Goal: Task Accomplishment & Management: Complete application form

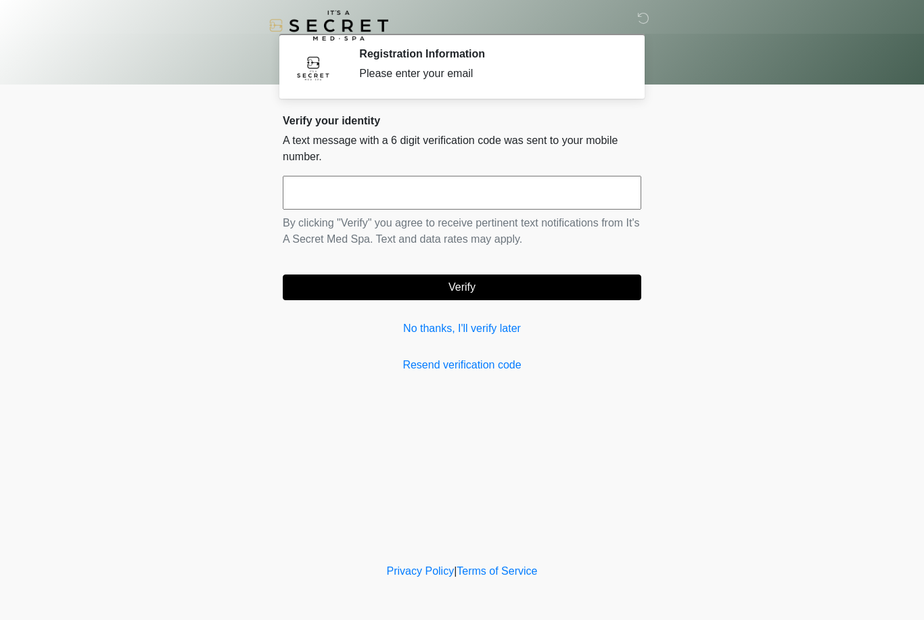
click at [494, 323] on link "No thanks, I'll verify later" at bounding box center [462, 329] width 358 height 16
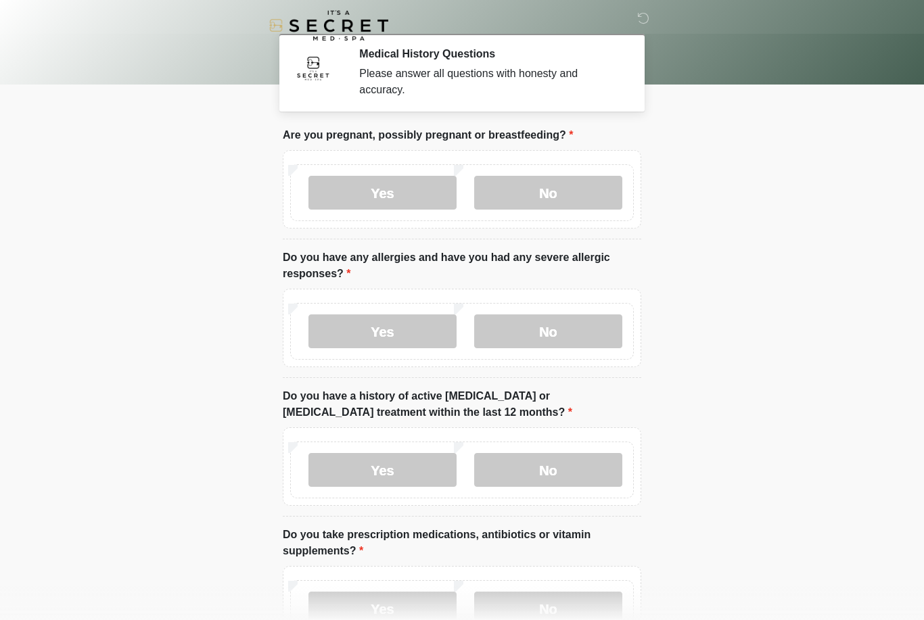
click at [563, 186] on label "No" at bounding box center [548, 193] width 148 height 34
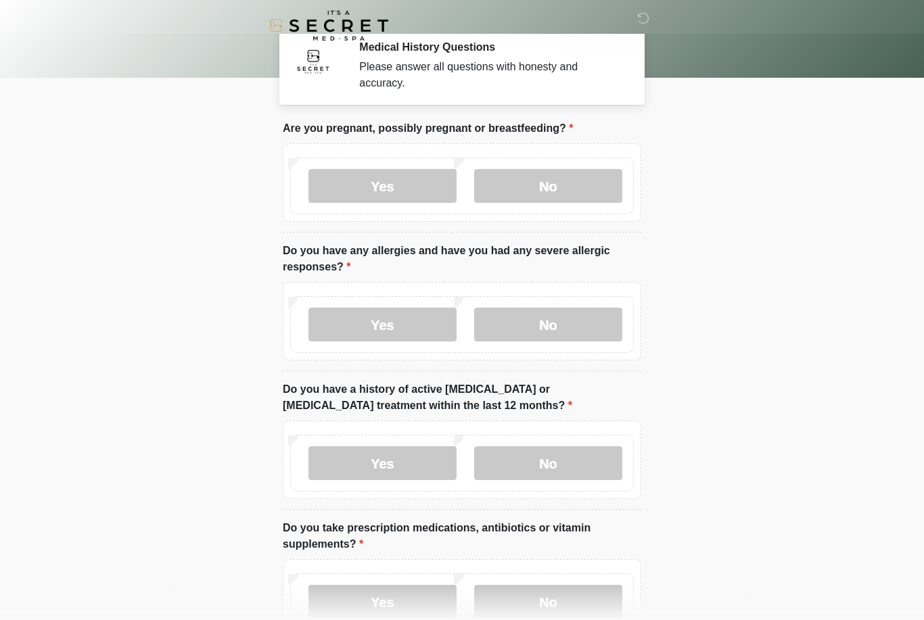
scroll to position [13, 0]
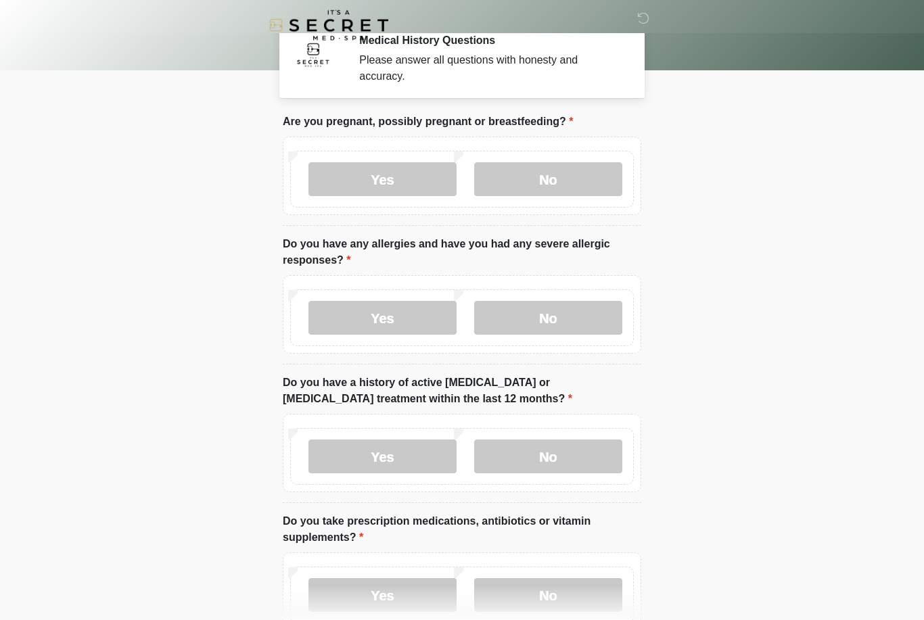
click at [569, 314] on label "No" at bounding box center [548, 319] width 148 height 34
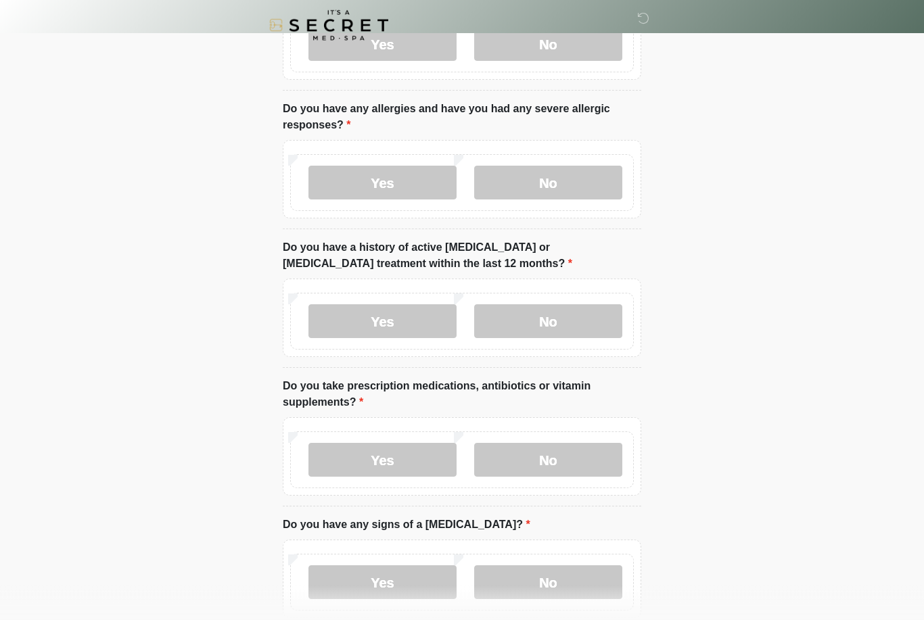
scroll to position [149, 0]
click at [557, 316] on label "No" at bounding box center [548, 321] width 148 height 34
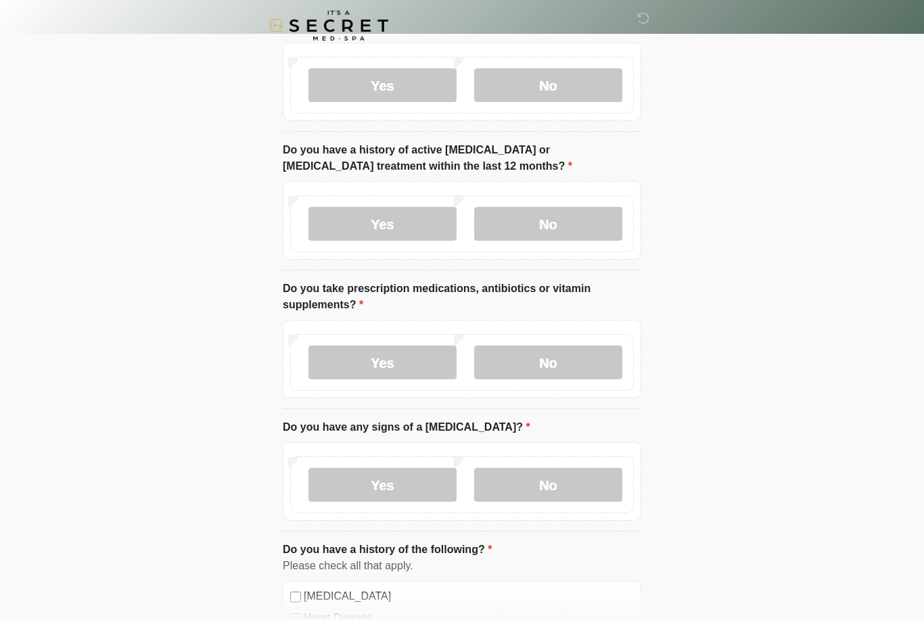
scroll to position [250, 0]
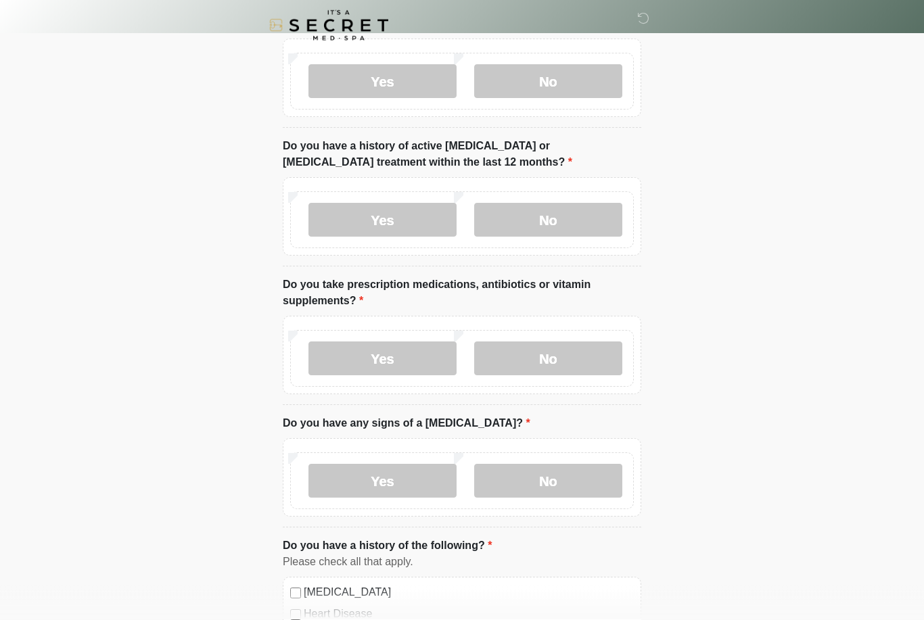
click at [575, 365] on label "No" at bounding box center [548, 359] width 148 height 34
click at [571, 483] on label "No" at bounding box center [548, 481] width 148 height 34
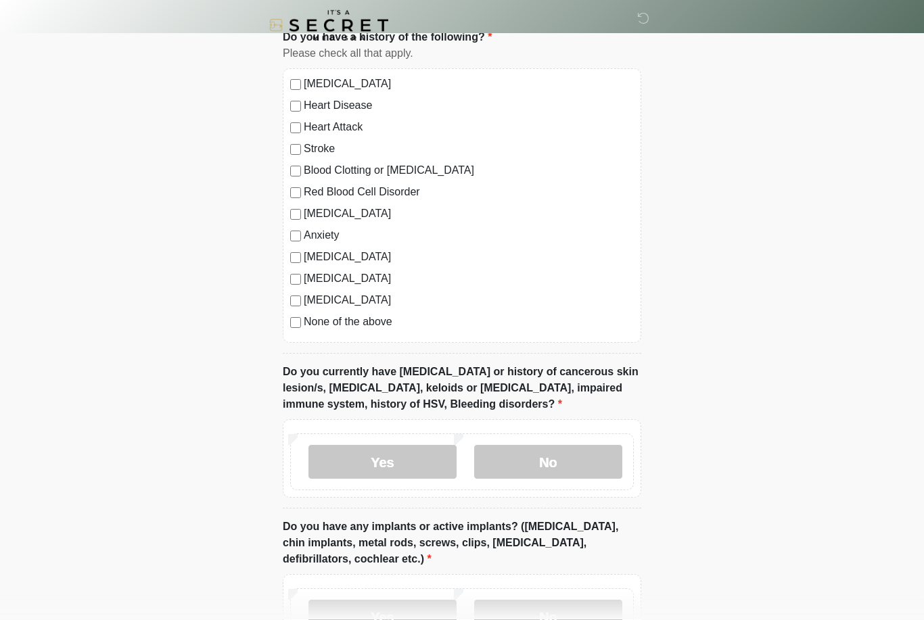
scroll to position [762, 0]
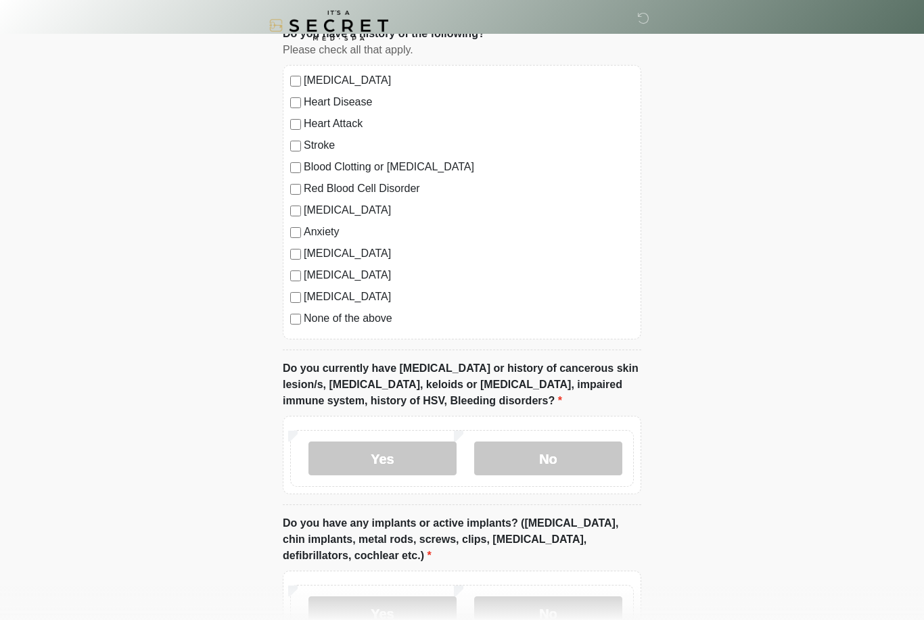
click at [575, 464] on label "No" at bounding box center [548, 459] width 148 height 34
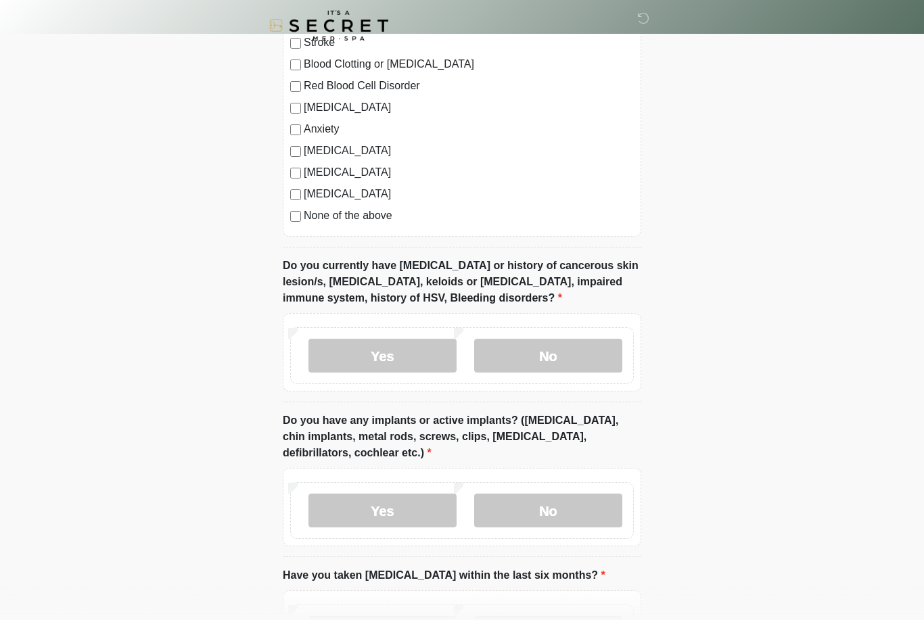
scroll to position [871, 0]
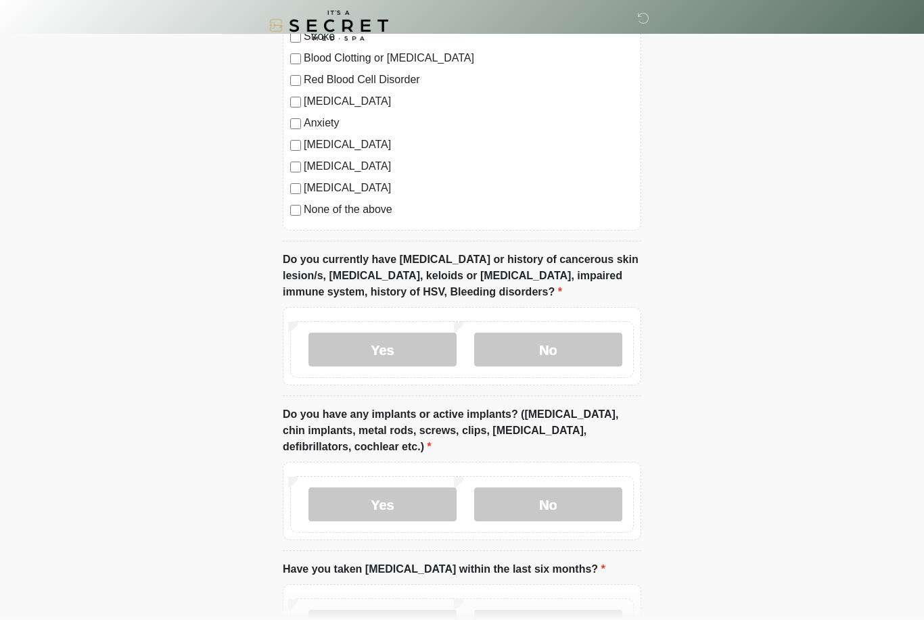
click at [582, 513] on label "No" at bounding box center [548, 505] width 148 height 34
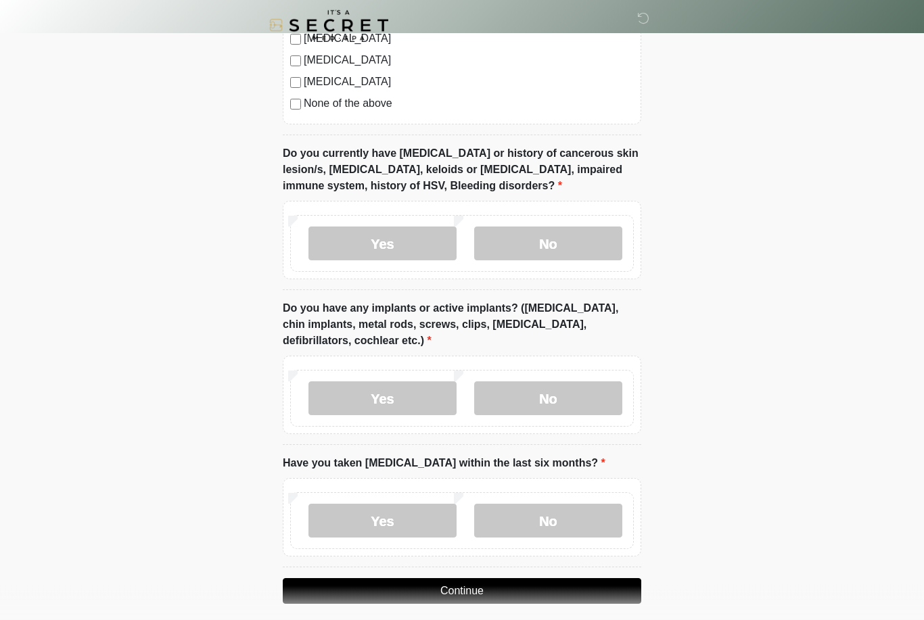
scroll to position [988, 0]
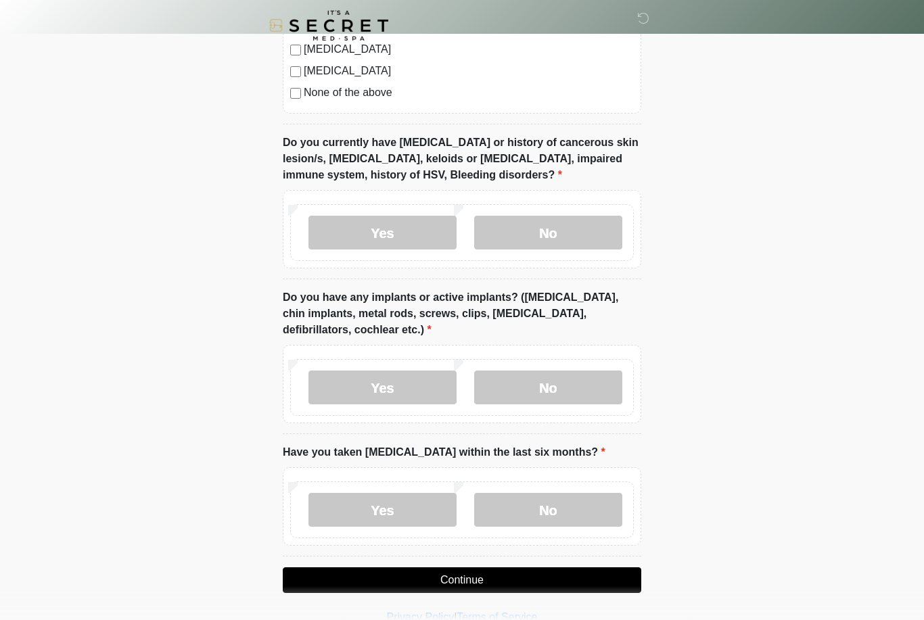
click at [590, 502] on label "No" at bounding box center [548, 510] width 148 height 34
click at [614, 573] on button "Continue" at bounding box center [462, 580] width 358 height 26
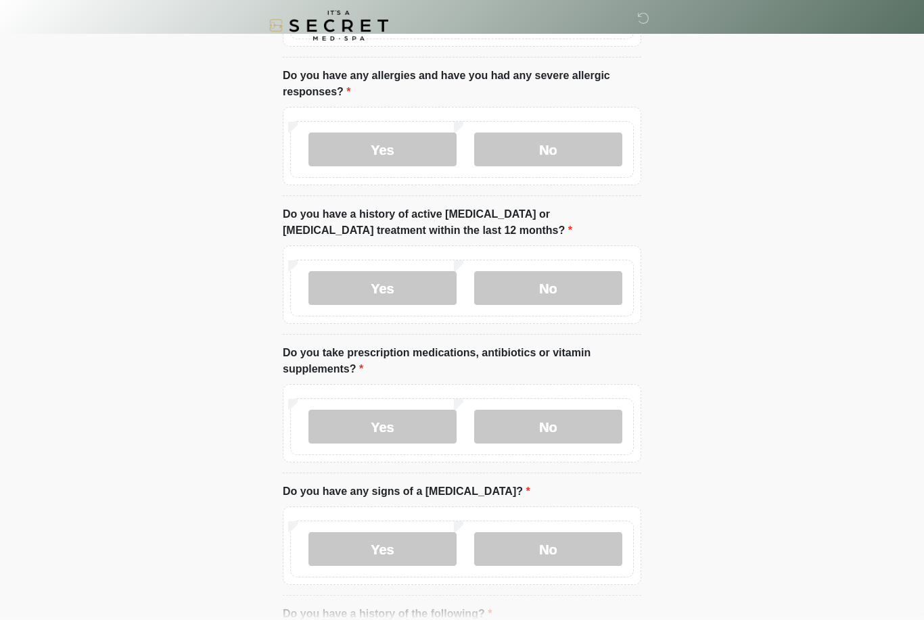
scroll to position [0, 0]
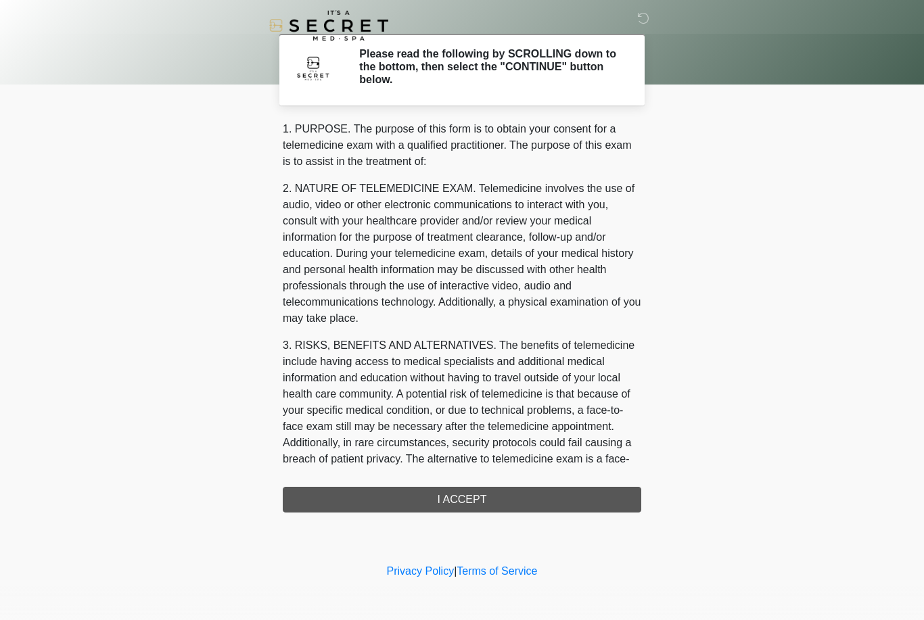
click at [576, 500] on div "1. PURPOSE. The purpose of this form is to obtain your consent for a telemedici…" at bounding box center [462, 317] width 358 height 392
click at [586, 506] on div "1. PURPOSE. The purpose of this form is to obtain your consent for a telemedici…" at bounding box center [462, 317] width 358 height 392
click at [463, 500] on div "1. PURPOSE. The purpose of this form is to obtain your consent for a telemedici…" at bounding box center [462, 317] width 358 height 392
click at [494, 499] on div "1. PURPOSE. The purpose of this form is to obtain your consent for a telemedici…" at bounding box center [462, 317] width 358 height 392
click at [483, 497] on div "1. PURPOSE. The purpose of this form is to obtain your consent for a telemedici…" at bounding box center [462, 317] width 358 height 392
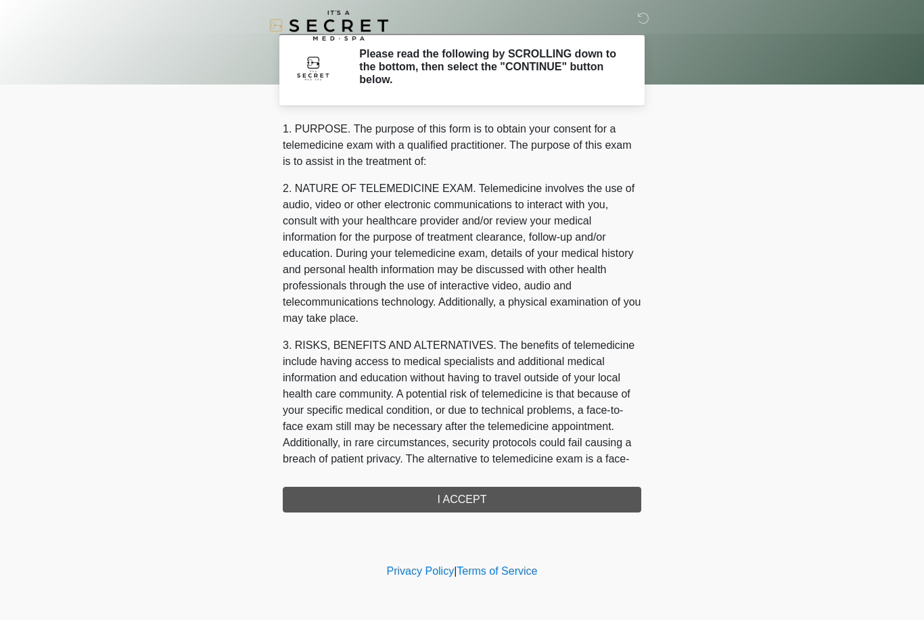
click at [483, 496] on div "1. PURPOSE. The purpose of this form is to obtain your consent for a telemedici…" at bounding box center [462, 317] width 358 height 392
click at [460, 502] on div "1. PURPOSE. The purpose of this form is to obtain your consent for a telemedici…" at bounding box center [462, 317] width 358 height 392
click at [385, 490] on div "1. PURPOSE. The purpose of this form is to obtain your consent for a telemedici…" at bounding box center [462, 317] width 358 height 392
click at [590, 498] on div "1. PURPOSE. The purpose of this form is to obtain your consent for a telemedici…" at bounding box center [462, 317] width 358 height 392
click at [590, 497] on div "1. PURPOSE. The purpose of this form is to obtain your consent for a telemedici…" at bounding box center [462, 317] width 358 height 392
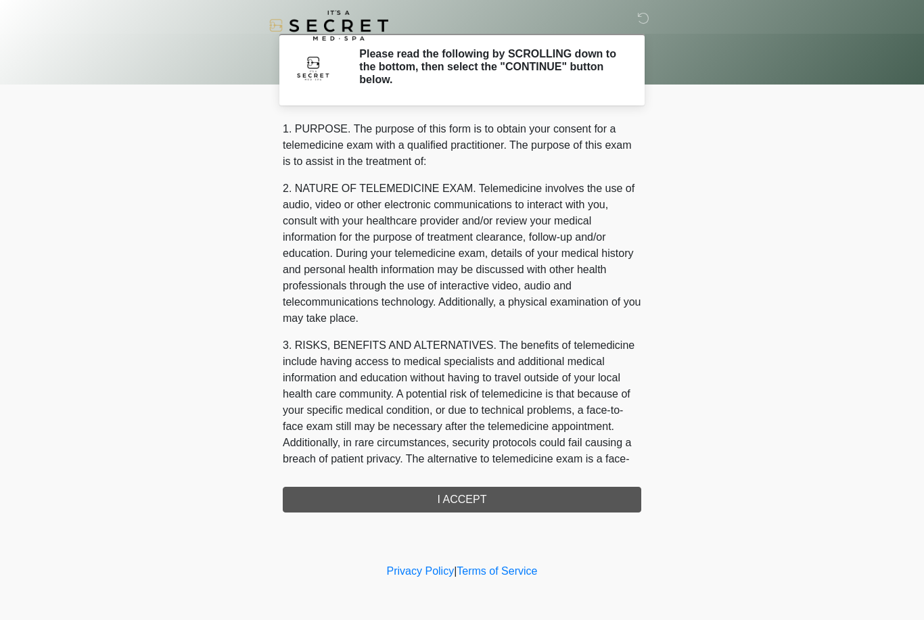
click at [596, 492] on div "1. PURPOSE. The purpose of this form is to obtain your consent for a telemedici…" at bounding box center [462, 317] width 358 height 392
click at [471, 526] on div "‎ ‎ Please read the following by SCROLLING down to the bottom, then select the …" at bounding box center [462, 281] width 406 height 534
click at [471, 525] on div "‎ ‎ Please read the following by SCROLLING down to the bottom, then select the …" at bounding box center [462, 281] width 406 height 534
click at [480, 506] on div "1. PURPOSE. The purpose of this form is to obtain your consent for a telemedici…" at bounding box center [462, 317] width 358 height 392
click at [479, 506] on div "1. PURPOSE. The purpose of this form is to obtain your consent for a telemedici…" at bounding box center [462, 317] width 358 height 392
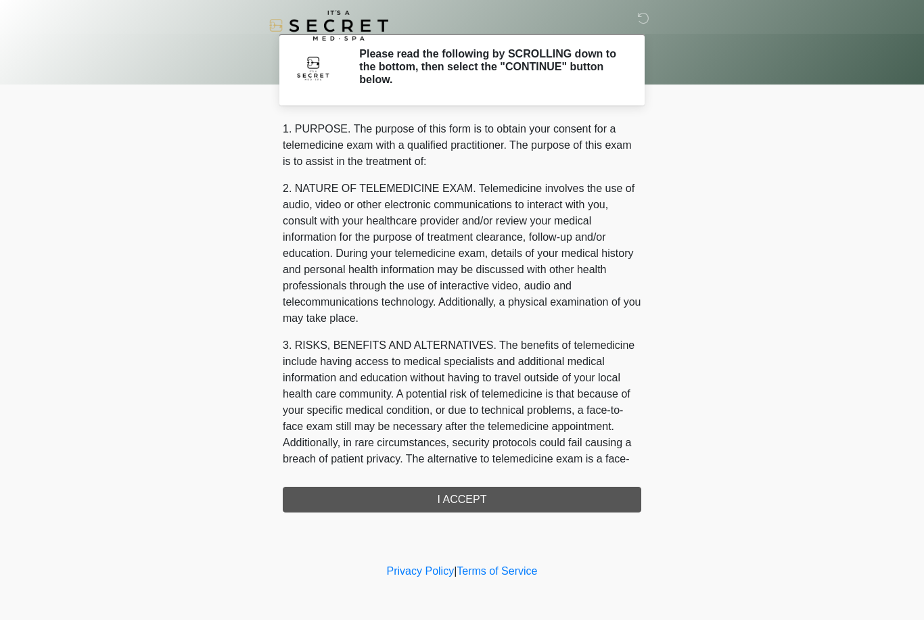
click at [458, 494] on div "1. PURPOSE. The purpose of this form is to obtain your consent for a telemedici…" at bounding box center [462, 317] width 358 height 392
click at [469, 487] on div "1. PURPOSE. The purpose of this form is to obtain your consent for a telemedici…" at bounding box center [462, 317] width 358 height 392
click at [468, 486] on div "1. PURPOSE. The purpose of this form is to obtain your consent for a telemedici…" at bounding box center [462, 317] width 358 height 392
click at [490, 513] on div "‎ ‎ Please read the following by SCROLLING down to the bottom, then select the …" at bounding box center [462, 281] width 406 height 534
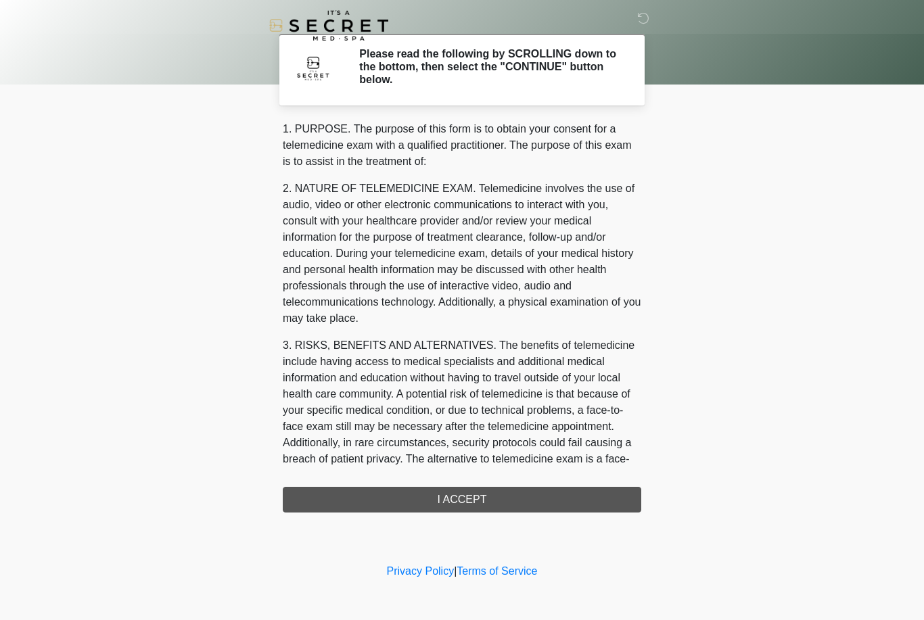
click at [511, 494] on div "1. PURPOSE. The purpose of this form is to obtain your consent for a telemedici…" at bounding box center [462, 317] width 358 height 392
click at [511, 493] on div "1. PURPOSE. The purpose of this form is to obtain your consent for a telemedici…" at bounding box center [462, 317] width 358 height 392
click at [537, 491] on div "1. PURPOSE. The purpose of this form is to obtain your consent for a telemedici…" at bounding box center [462, 317] width 358 height 392
click at [511, 492] on div "1. PURPOSE. The purpose of this form is to obtain your consent for a telemedici…" at bounding box center [462, 317] width 358 height 392
click at [441, 505] on div "1. PURPOSE. The purpose of this form is to obtain your consent for a telemedici…" at bounding box center [462, 317] width 358 height 392
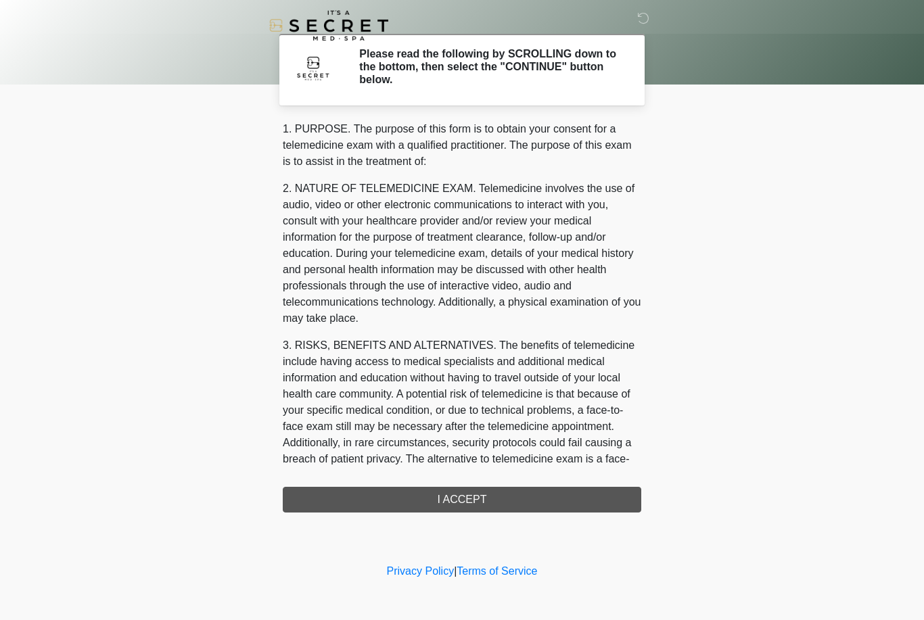
click at [441, 505] on div "1. PURPOSE. The purpose of this form is to obtain your consent for a telemedici…" at bounding box center [462, 317] width 358 height 392
click at [397, 502] on div "1. PURPOSE. The purpose of this form is to obtain your consent for a telemedici…" at bounding box center [462, 317] width 358 height 392
click at [504, 498] on div "1. PURPOSE. The purpose of this form is to obtain your consent for a telemedici…" at bounding box center [462, 317] width 358 height 392
click at [488, 498] on div "1. PURPOSE. The purpose of this form is to obtain your consent for a telemedici…" at bounding box center [462, 317] width 358 height 392
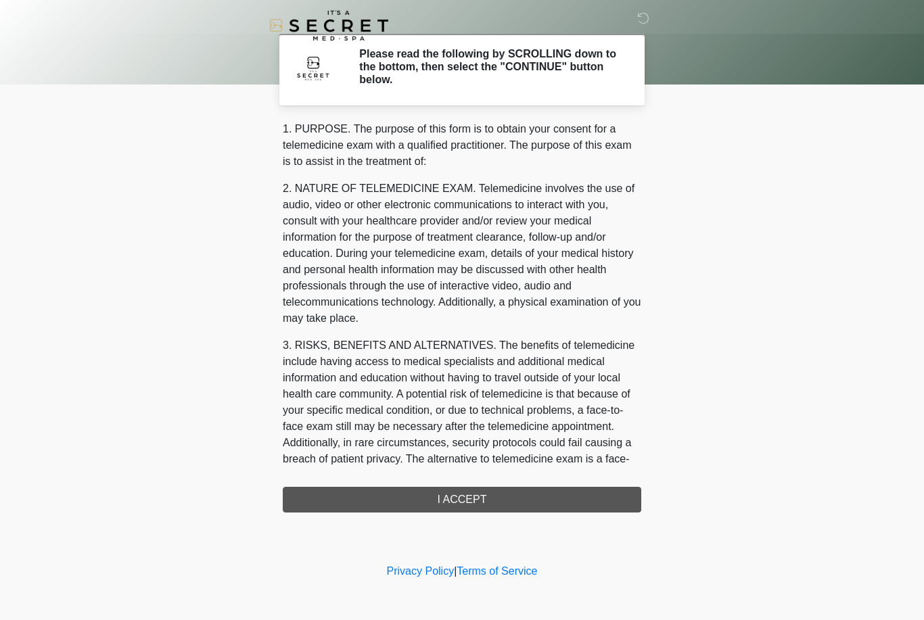
click at [488, 498] on div "1. PURPOSE. The purpose of this form is to obtain your consent for a telemedici…" at bounding box center [462, 317] width 358 height 392
click at [511, 492] on div "1. PURPOSE. The purpose of this form is to obtain your consent for a telemedici…" at bounding box center [462, 317] width 358 height 392
click at [510, 492] on div "1. PURPOSE. The purpose of this form is to obtain your consent for a telemedici…" at bounding box center [462, 317] width 358 height 392
click at [491, 485] on div "1. PURPOSE. The purpose of this form is to obtain your consent for a telemedici…" at bounding box center [462, 317] width 358 height 392
click at [490, 504] on div "1. PURPOSE. The purpose of this form is to obtain your consent for a telemedici…" at bounding box center [462, 317] width 358 height 392
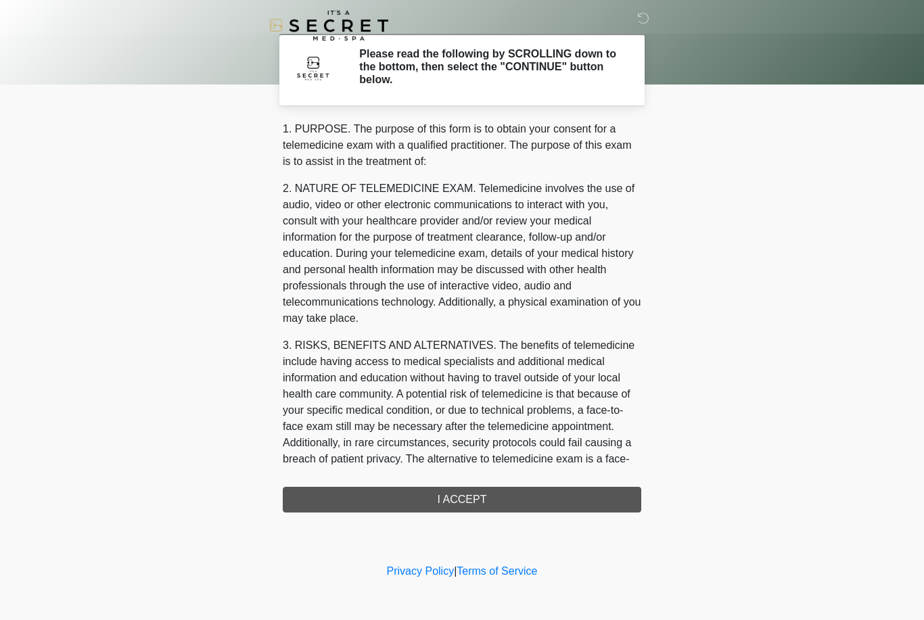
click at [385, 511] on div "1. PURPOSE. The purpose of this form is to obtain your consent for a telemedici…" at bounding box center [462, 317] width 358 height 392
click at [337, 494] on div "1. PURPOSE. The purpose of this form is to obtain your consent for a telemedici…" at bounding box center [462, 317] width 358 height 392
click at [588, 492] on div "1. PURPOSE. The purpose of this form is to obtain your consent for a telemedici…" at bounding box center [462, 317] width 358 height 392
click at [630, 498] on div "1. PURPOSE. The purpose of this form is to obtain your consent for a telemedici…" at bounding box center [462, 317] width 358 height 392
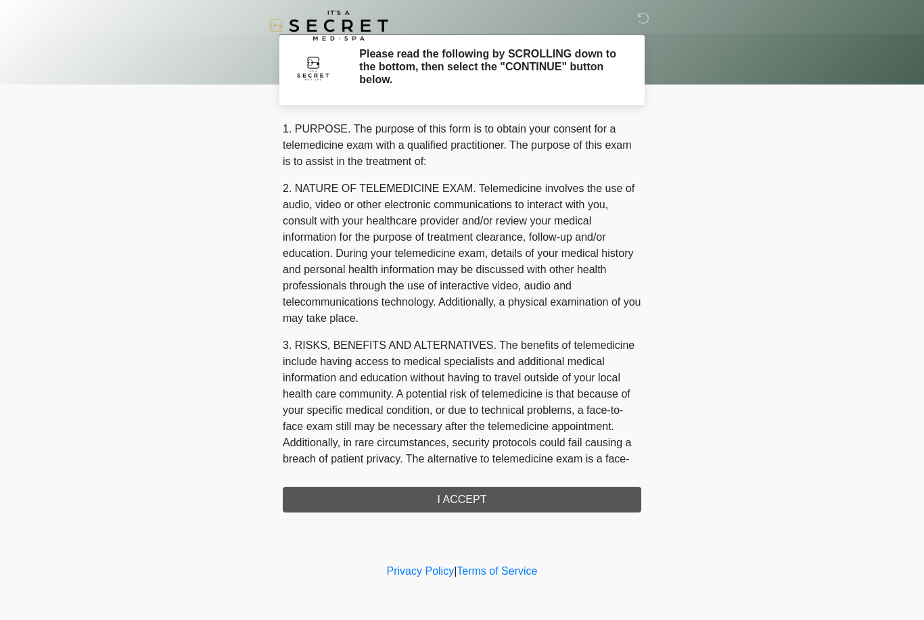
click at [540, 496] on div "1. PURPOSE. The purpose of this form is to obtain your consent for a telemedici…" at bounding box center [462, 317] width 358 height 392
click at [534, 500] on div "1. PURPOSE. The purpose of this form is to obtain your consent for a telemedici…" at bounding box center [462, 317] width 358 height 392
click at [489, 500] on div "1. PURPOSE. The purpose of this form is to obtain your consent for a telemedici…" at bounding box center [462, 317] width 358 height 392
click at [884, 325] on body "‎ ‎ Please read the following by SCROLLING down to the bottom, then select the …" at bounding box center [462, 310] width 924 height 620
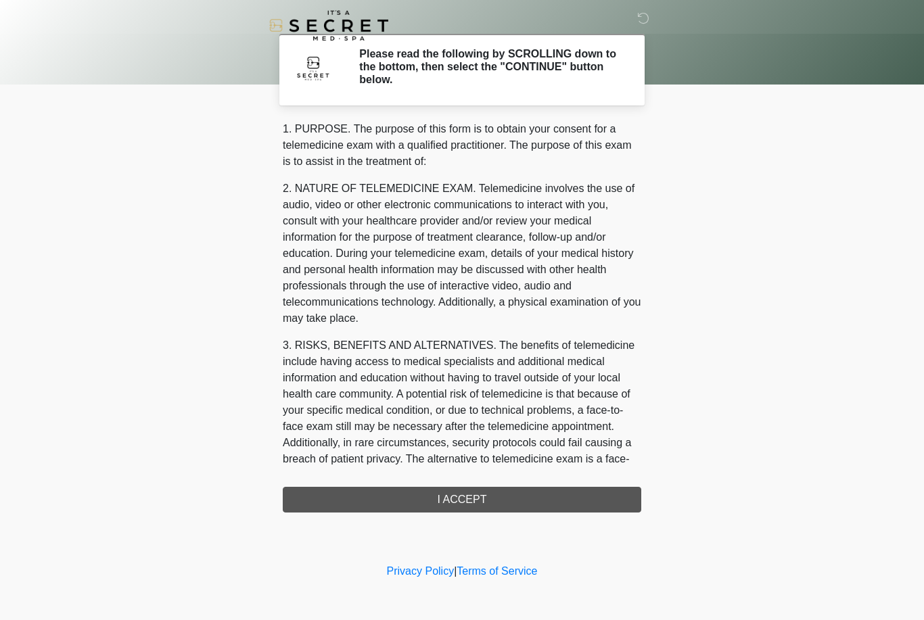
click at [880, 359] on body "‎ ‎ Please read the following by SCROLLING down to the bottom, then select the …" at bounding box center [462, 310] width 924 height 620
click at [477, 500] on div "1. PURPOSE. The purpose of this form is to obtain your consent for a telemedici…" at bounding box center [462, 317] width 358 height 392
click at [477, 499] on div "1. PURPOSE. The purpose of this form is to obtain your consent for a telemedici…" at bounding box center [462, 317] width 358 height 392
click at [470, 501] on div "1. PURPOSE. The purpose of this form is to obtain your consent for a telemedici…" at bounding box center [462, 317] width 358 height 392
click at [470, 500] on div "1. PURPOSE. The purpose of this form is to obtain your consent for a telemedici…" at bounding box center [462, 317] width 358 height 392
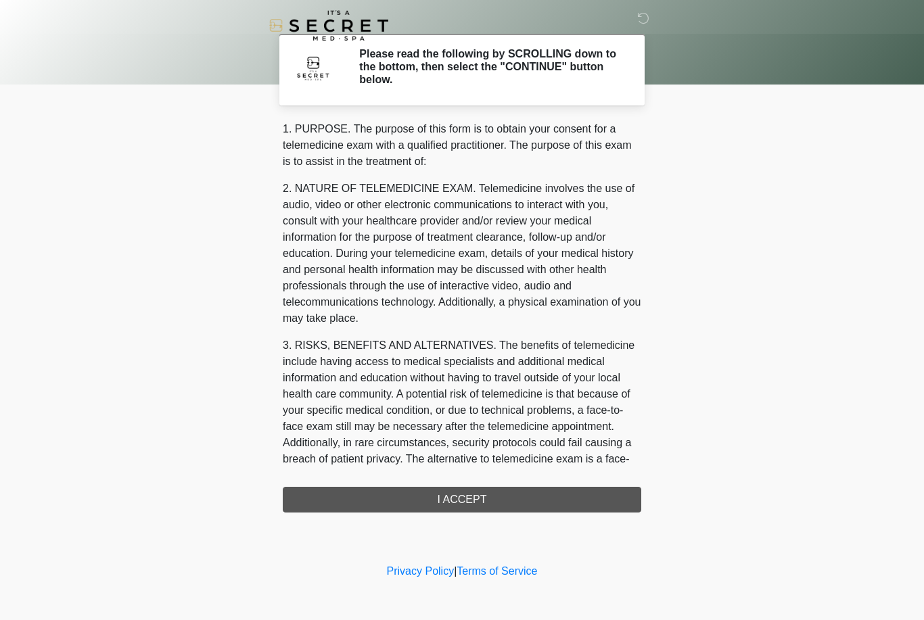
click at [433, 532] on div "‎ ‎ Please read the following by SCROLLING down to the bottom, then select the …" at bounding box center [462, 281] width 406 height 534
click at [442, 487] on div "1. PURPOSE. The purpose of this form is to obtain your consent for a telemedici…" at bounding box center [462, 317] width 358 height 392
click at [442, 486] on div "1. PURPOSE. The purpose of this form is to obtain your consent for a telemedici…" at bounding box center [462, 317] width 358 height 392
click at [440, 499] on div "1. PURPOSE. The purpose of this form is to obtain your consent for a telemedici…" at bounding box center [462, 317] width 358 height 392
click at [460, 496] on div "1. PURPOSE. The purpose of this form is to obtain your consent for a telemedici…" at bounding box center [462, 317] width 358 height 392
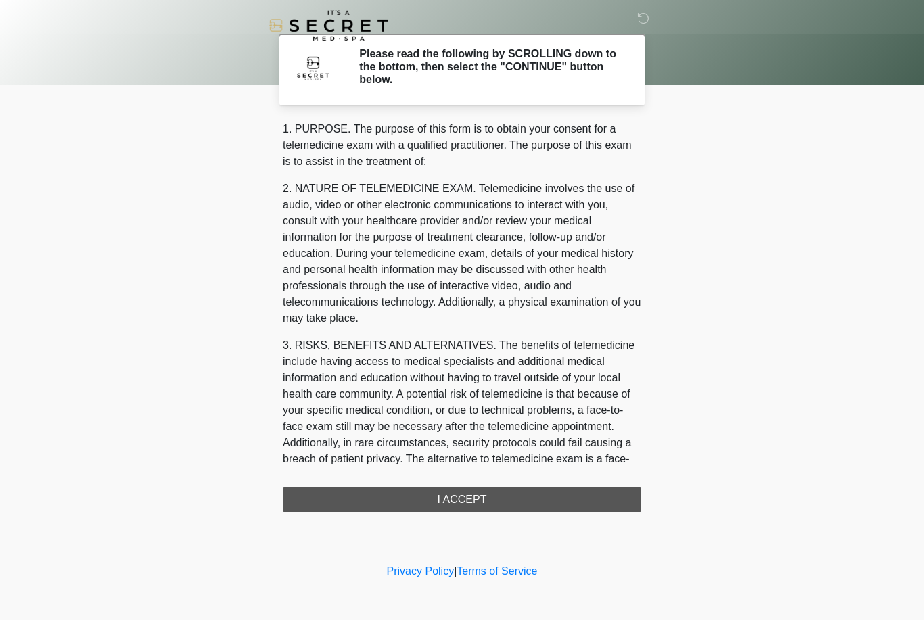
click at [473, 479] on div "1. PURPOSE. The purpose of this form is to obtain your consent for a telemedici…" at bounding box center [462, 317] width 358 height 392
click at [484, 500] on div "1. PURPOSE. The purpose of this form is to obtain your consent for a telemedici…" at bounding box center [462, 317] width 358 height 392
click at [483, 500] on div "1. PURPOSE. The purpose of this form is to obtain your consent for a telemedici…" at bounding box center [462, 317] width 358 height 392
click at [488, 490] on div "1. PURPOSE. The purpose of this form is to obtain your consent for a telemedici…" at bounding box center [462, 317] width 358 height 392
click at [732, 529] on body "‎ ‎ Please read the following by SCROLLING down to the bottom, then select the …" at bounding box center [462, 310] width 924 height 620
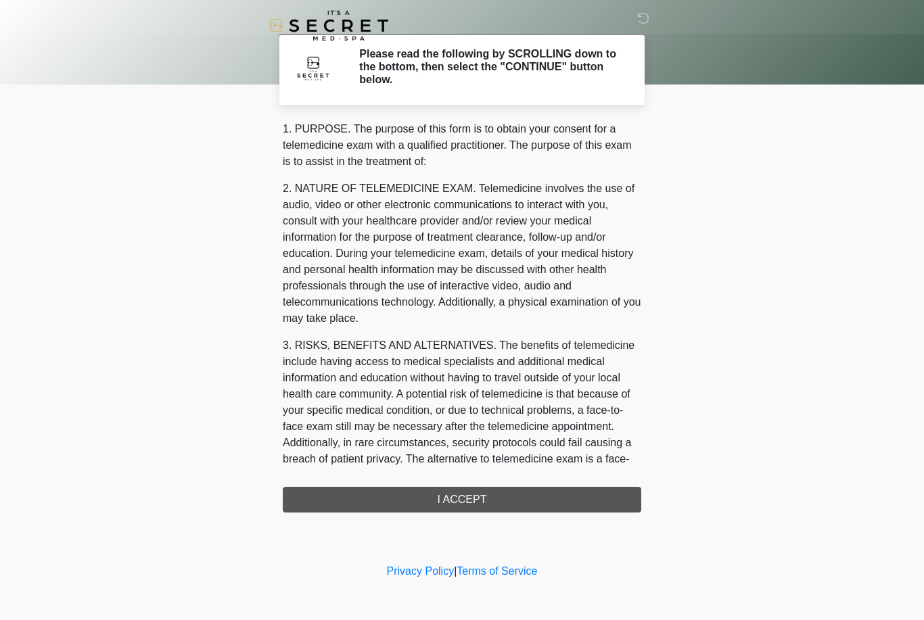
click at [550, 64] on h2 "Please read the following by SCROLLING down to the bottom, then select the "CON…" at bounding box center [490, 66] width 262 height 39
click at [558, 494] on div "1. PURPOSE. The purpose of this form is to obtain your consent for a telemedici…" at bounding box center [462, 317] width 358 height 392
click at [513, 502] on div "1. PURPOSE. The purpose of this form is to obtain your consent for a telemedici…" at bounding box center [462, 317] width 358 height 392
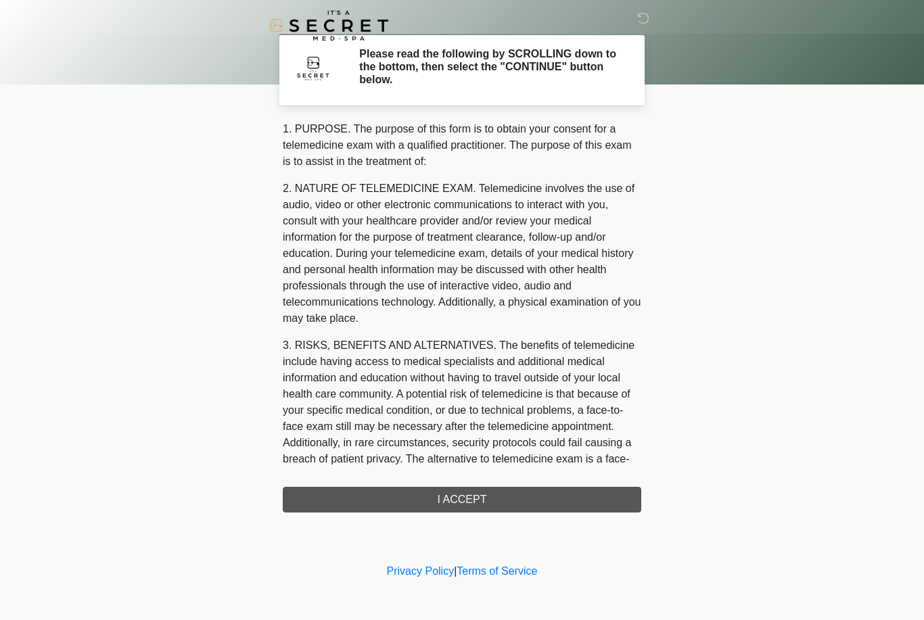
click at [491, 494] on div "1. PURPOSE. The purpose of this form is to obtain your consent for a telemedici…" at bounding box center [462, 317] width 358 height 392
click at [490, 494] on div "1. PURPOSE. The purpose of this form is to obtain your consent for a telemedici…" at bounding box center [462, 317] width 358 height 392
click at [480, 502] on div "1. PURPOSE. The purpose of this form is to obtain your consent for a telemedici…" at bounding box center [462, 317] width 358 height 392
click at [480, 501] on div "1. PURPOSE. The purpose of this form is to obtain your consent for a telemedici…" at bounding box center [462, 317] width 358 height 392
click at [497, 498] on div "1. PURPOSE. The purpose of this form is to obtain your consent for a telemedici…" at bounding box center [462, 317] width 358 height 392
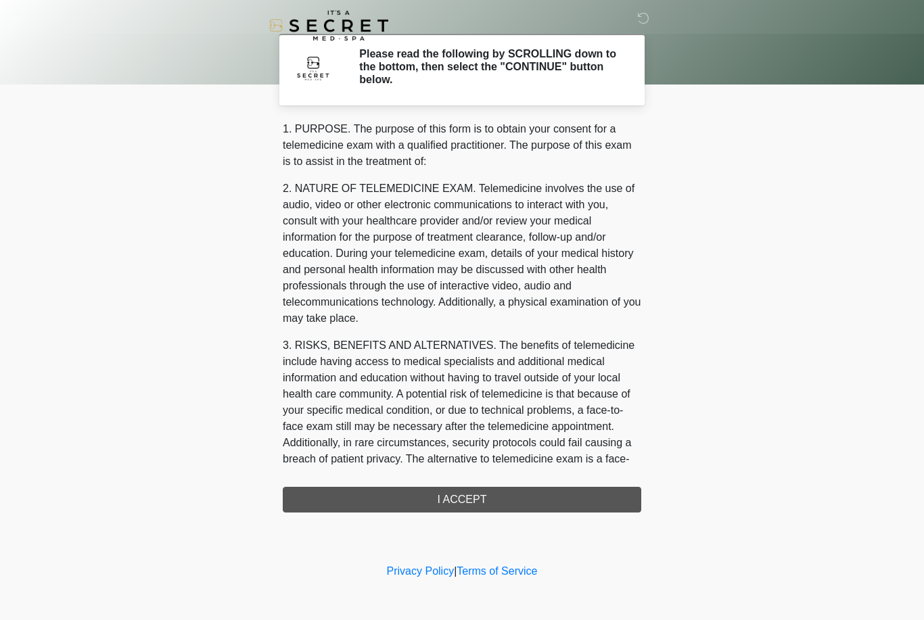
click at [497, 497] on div "1. PURPOSE. The purpose of this form is to obtain your consent for a telemedici…" at bounding box center [462, 317] width 358 height 392
click at [523, 493] on div "1. PURPOSE. The purpose of this form is to obtain your consent for a telemedici…" at bounding box center [462, 317] width 358 height 392
click at [522, 493] on div "1. PURPOSE. The purpose of this form is to obtain your consent for a telemedici…" at bounding box center [462, 317] width 358 height 392
click at [536, 501] on div "1. PURPOSE. The purpose of this form is to obtain your consent for a telemedici…" at bounding box center [462, 317] width 358 height 392
click at [524, 491] on div "1. PURPOSE. The purpose of this form is to obtain your consent for a telemedici…" at bounding box center [462, 317] width 358 height 392
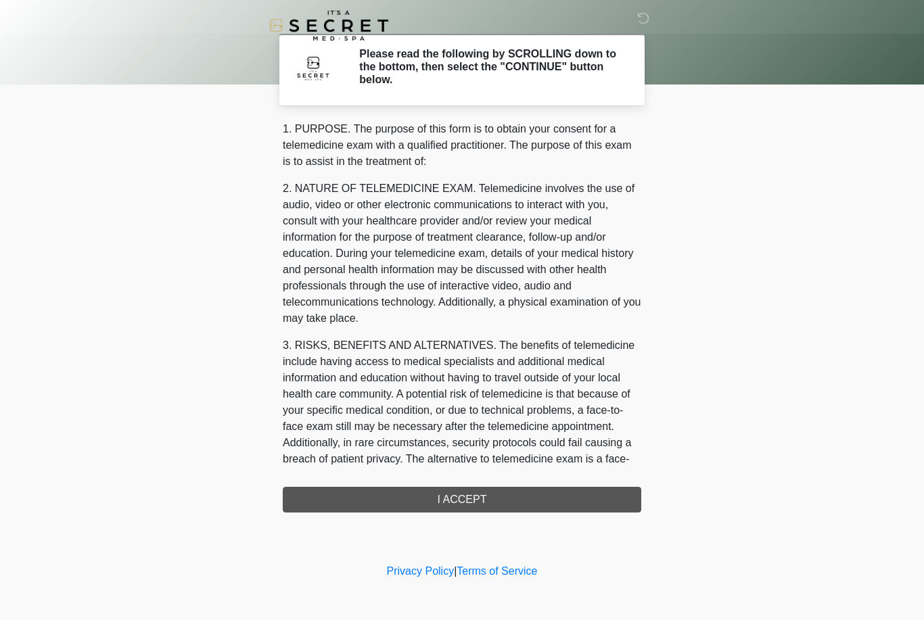
click at [548, 424] on p "3. RISKS, BENEFITS AND ALTERNATIVES. The benefits of telemedicine include havin…" at bounding box center [462, 410] width 358 height 146
click at [628, 381] on p "3. RISKS, BENEFITS AND ALTERNATIVES. The benefits of telemedicine include havin…" at bounding box center [462, 410] width 358 height 146
click at [481, 502] on div "1. PURPOSE. The purpose of this form is to obtain your consent for a telemedici…" at bounding box center [462, 317] width 358 height 392
click at [479, 493] on div "1. PURPOSE. The purpose of this form is to obtain your consent for a telemedici…" at bounding box center [462, 317] width 358 height 392
click at [834, 359] on body "‎ ‎ Please read the following by SCROLLING down to the bottom, then select the …" at bounding box center [462, 310] width 924 height 620
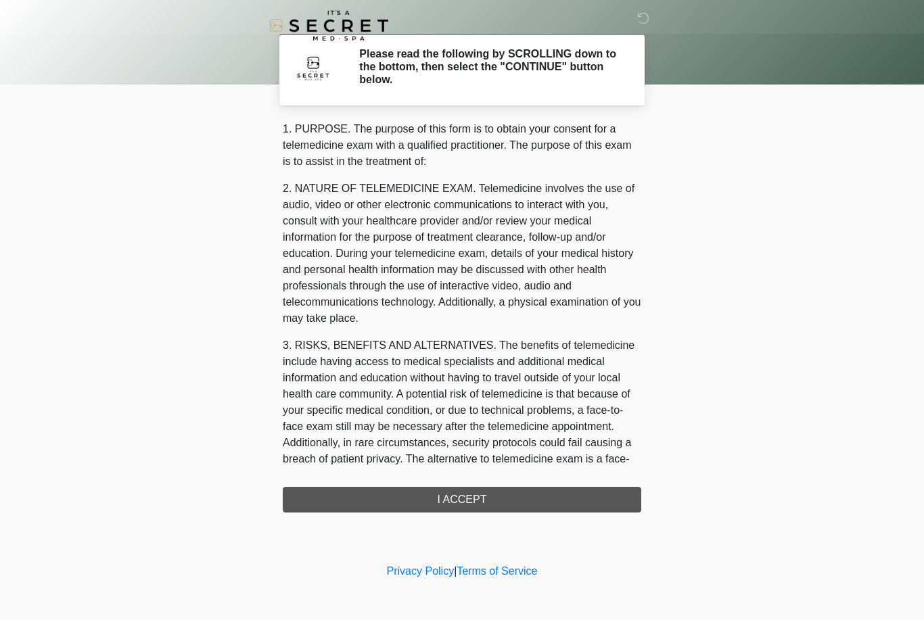
click at [494, 494] on div "1. PURPOSE. The purpose of this form is to obtain your consent for a telemedici…" at bounding box center [462, 317] width 358 height 392
click at [488, 498] on div "1. PURPOSE. The purpose of this form is to obtain your consent for a telemedici…" at bounding box center [462, 317] width 358 height 392
click at [460, 495] on div "1. PURPOSE. The purpose of this form is to obtain your consent for a telemedici…" at bounding box center [462, 317] width 358 height 392
click at [460, 494] on div "1. PURPOSE. The purpose of this form is to obtain your consent for a telemedici…" at bounding box center [462, 317] width 358 height 392
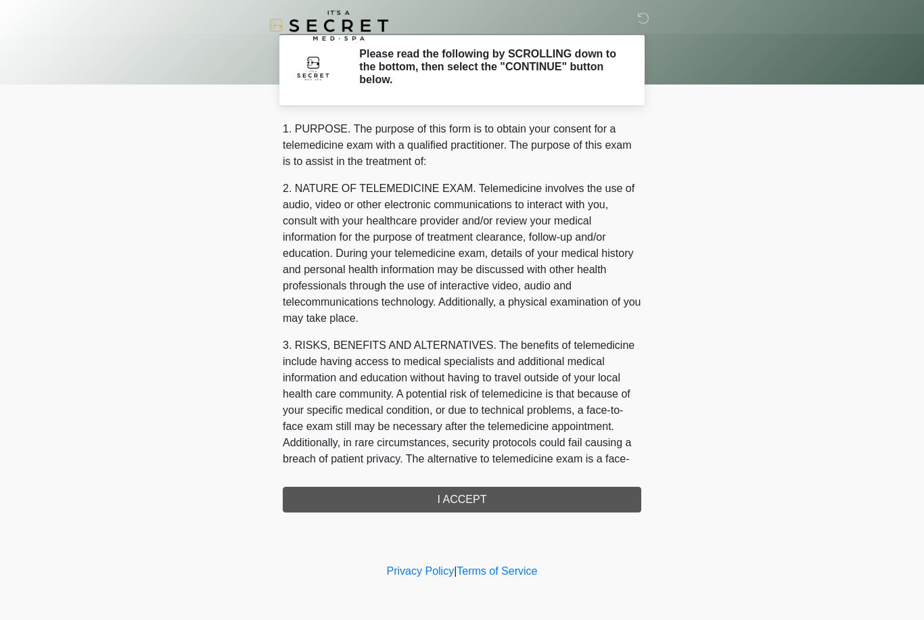
click at [440, 495] on div "1. PURPOSE. The purpose of this form is to obtain your consent for a telemedici…" at bounding box center [462, 317] width 358 height 392
click at [465, 500] on div "1. PURPOSE. The purpose of this form is to obtain your consent for a telemedici…" at bounding box center [462, 317] width 358 height 392
click at [465, 499] on div "1. PURPOSE. The purpose of this form is to obtain your consent for a telemedici…" at bounding box center [462, 317] width 358 height 392
click at [790, 487] on body "‎ ‎ Please read the following by SCROLLING down to the bottom, then select the …" at bounding box center [462, 310] width 924 height 620
click at [642, 209] on div "This is the beginning of your virtual Good Faith Exam . ﻿﻿﻿﻿﻿﻿﻿﻿ This step is n…" at bounding box center [462, 317] width 379 height 392
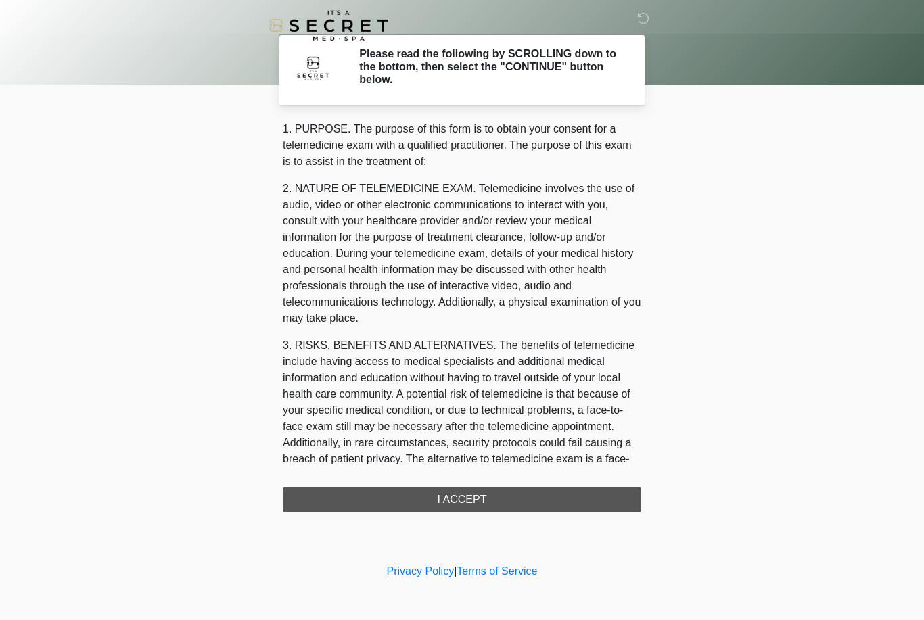
click at [485, 495] on div "1. PURPOSE. The purpose of this form is to obtain your consent for a telemedici…" at bounding box center [462, 317] width 358 height 392
click at [484, 500] on div "1. PURPOSE. The purpose of this form is to obtain your consent for a telemedici…" at bounding box center [462, 317] width 358 height 392
click at [483, 500] on div "1. PURPOSE. The purpose of this form is to obtain your consent for a telemedici…" at bounding box center [462, 317] width 358 height 392
click at [485, 500] on div "1. PURPOSE. The purpose of this form is to obtain your consent for a telemedici…" at bounding box center [462, 317] width 358 height 392
click at [485, 499] on div "1. PURPOSE. The purpose of this form is to obtain your consent for a telemedici…" at bounding box center [462, 317] width 358 height 392
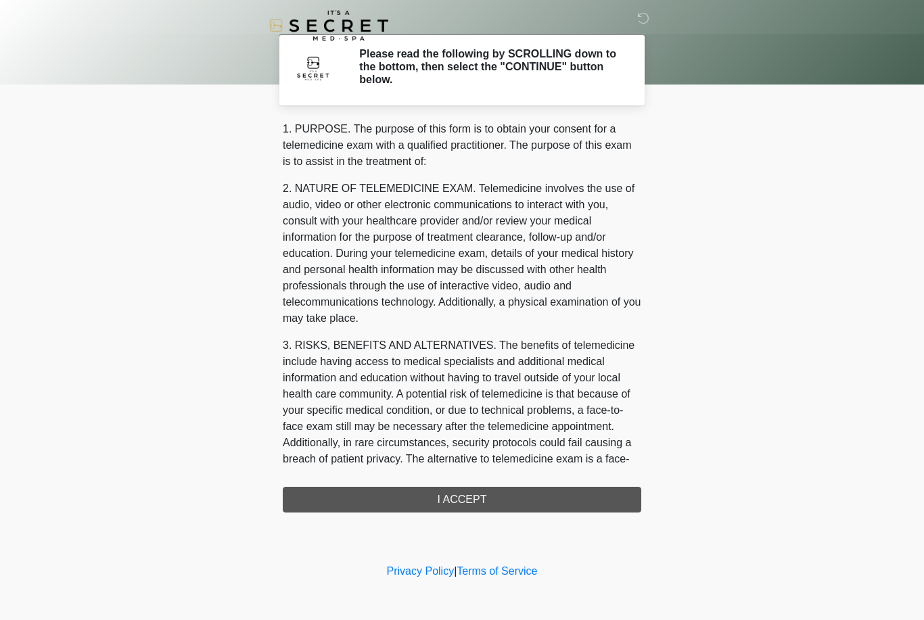
click at [486, 496] on div "1. PURPOSE. The purpose of this form is to obtain your consent for a telemedici…" at bounding box center [462, 317] width 358 height 392
click at [486, 495] on div "1. PURPOSE. The purpose of this form is to obtain your consent for a telemedici…" at bounding box center [462, 317] width 358 height 392
click at [488, 493] on div "1. PURPOSE. The purpose of this form is to obtain your consent for a telemedici…" at bounding box center [462, 317] width 358 height 392
click at [621, 220] on p "2. NATURE OF TELEMEDICINE EXAM. Telemedicine involves the use of audio, video o…" at bounding box center [462, 254] width 358 height 146
click at [515, 494] on div "1. PURPOSE. The purpose of this form is to obtain your consent for a telemedici…" at bounding box center [462, 317] width 358 height 392
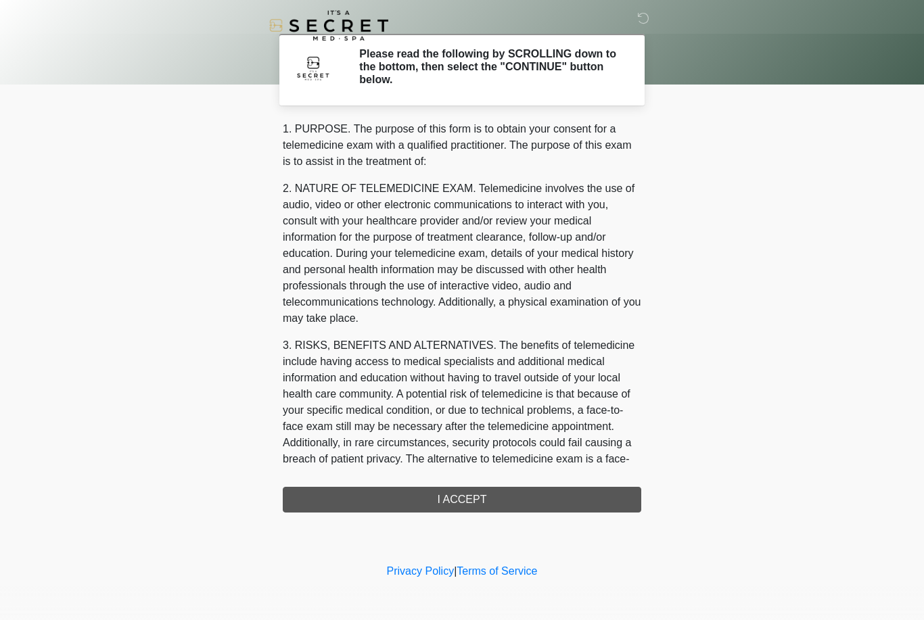
click at [515, 496] on div "1. PURPOSE. The purpose of this form is to obtain your consent for a telemedici…" at bounding box center [462, 317] width 358 height 392
click at [515, 494] on div "1. PURPOSE. The purpose of this form is to obtain your consent for a telemedici…" at bounding box center [462, 317] width 358 height 392
click at [515, 495] on div "1. PURPOSE. The purpose of this form is to obtain your consent for a telemedici…" at bounding box center [462, 317] width 358 height 392
click at [514, 495] on div "1. PURPOSE. The purpose of this form is to obtain your consent for a telemedici…" at bounding box center [462, 317] width 358 height 392
click at [715, 332] on body "‎ ‎ Please read the following by SCROLLING down to the bottom, then select the …" at bounding box center [462, 310] width 924 height 620
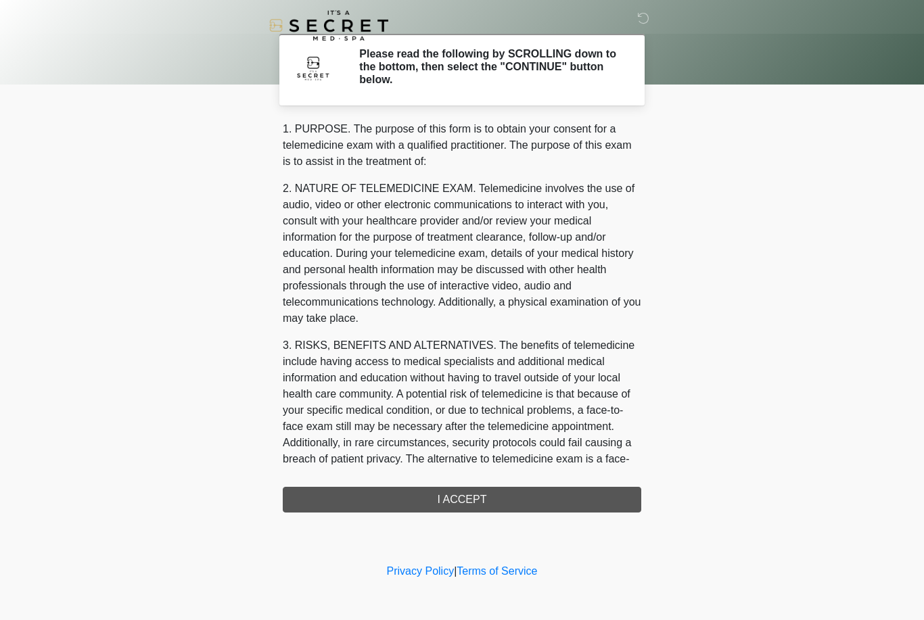
click at [803, 302] on body "‎ ‎ Please read the following by SCROLLING down to the bottom, then select the …" at bounding box center [462, 310] width 924 height 620
click at [803, 300] on body "‎ ‎ Please read the following by SCROLLING down to the bottom, then select the …" at bounding box center [462, 310] width 924 height 620
click at [498, 500] on div "1. PURPOSE. The purpose of this form is to obtain your consent for a telemedici…" at bounding box center [462, 317] width 358 height 392
click at [778, 344] on body "‎ ‎ Please read the following by SCROLLING down to the bottom, then select the …" at bounding box center [462, 310] width 924 height 620
click at [541, 498] on div "1. PURPOSE. The purpose of this form is to obtain your consent for a telemedici…" at bounding box center [462, 317] width 358 height 392
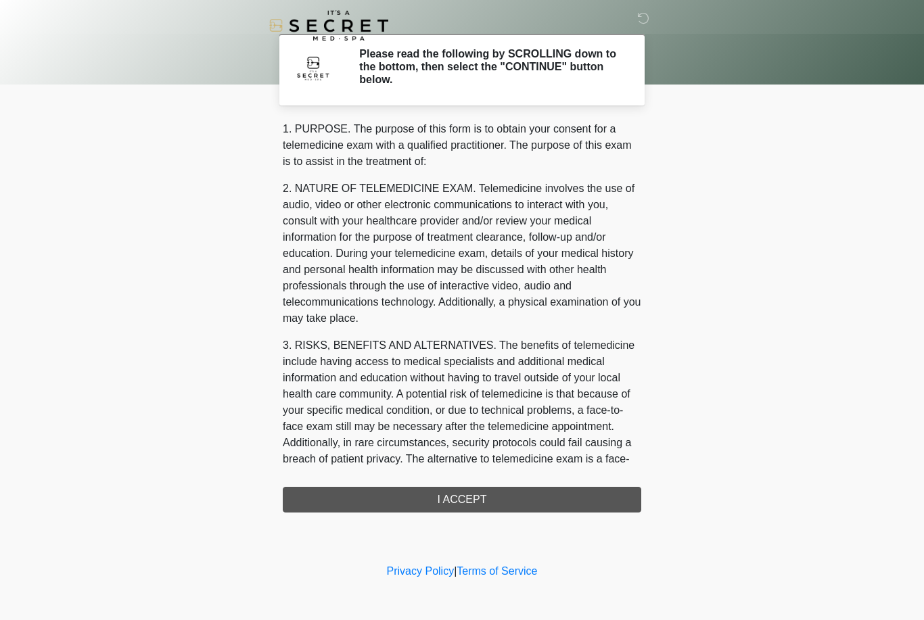
click at [543, 502] on div "1. PURPOSE. The purpose of this form is to obtain your consent for a telemedici…" at bounding box center [462, 317] width 358 height 392
click at [542, 502] on div "1. PURPOSE. The purpose of this form is to obtain your consent for a telemedici…" at bounding box center [462, 317] width 358 height 392
click at [552, 502] on div "1. PURPOSE. The purpose of this form is to obtain your consent for a telemedici…" at bounding box center [462, 317] width 358 height 392
click at [506, 497] on div "1. PURPOSE. The purpose of this form is to obtain your consent for a telemedici…" at bounding box center [462, 317] width 358 height 392
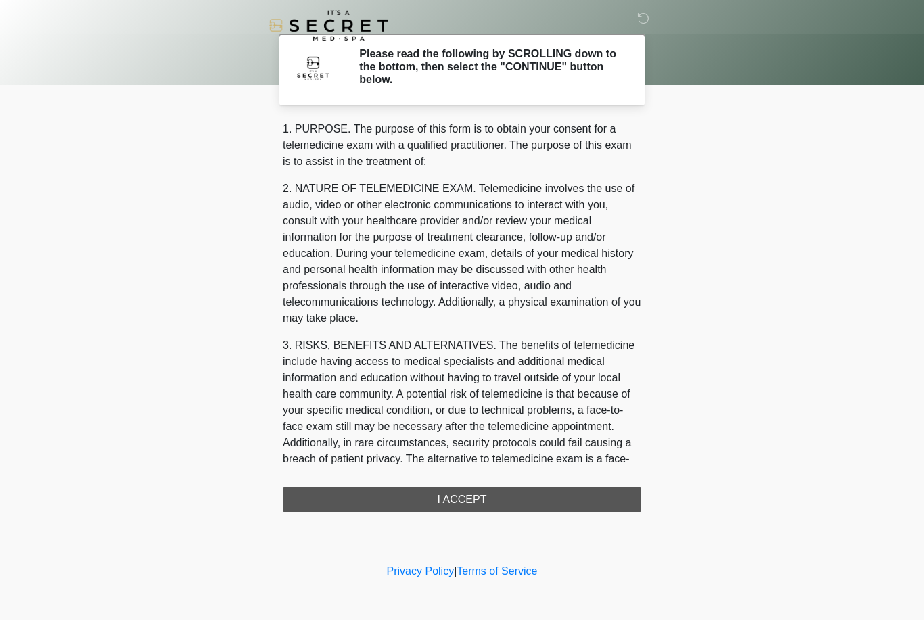
click at [450, 501] on div "1. PURPOSE. The purpose of this form is to obtain your consent for a telemedici…" at bounding box center [462, 317] width 358 height 392
click at [447, 497] on div "1. PURPOSE. The purpose of this form is to obtain your consent for a telemedici…" at bounding box center [462, 317] width 358 height 392
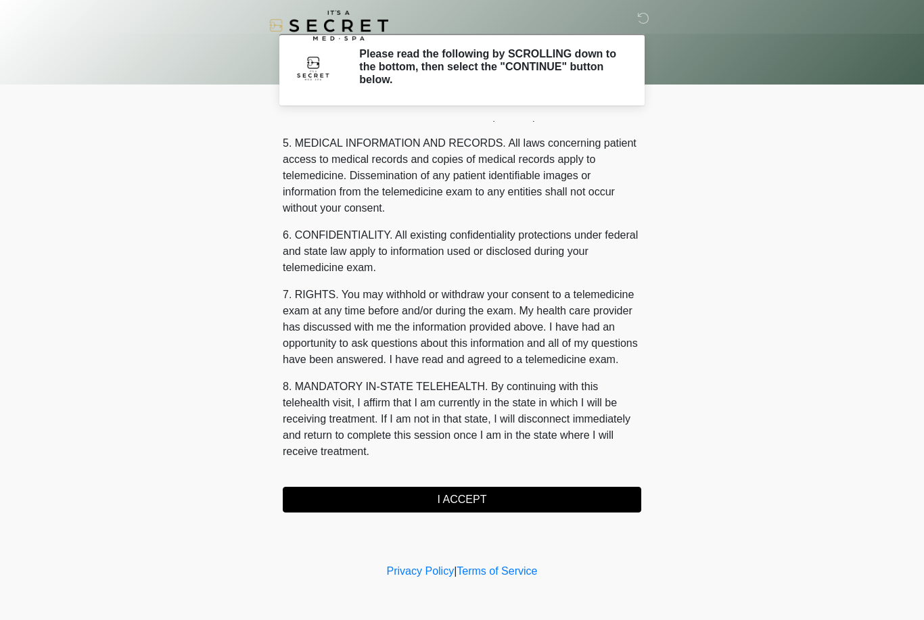
scroll to position [435, 0]
click at [538, 498] on button "I ACCEPT" at bounding box center [462, 500] width 358 height 26
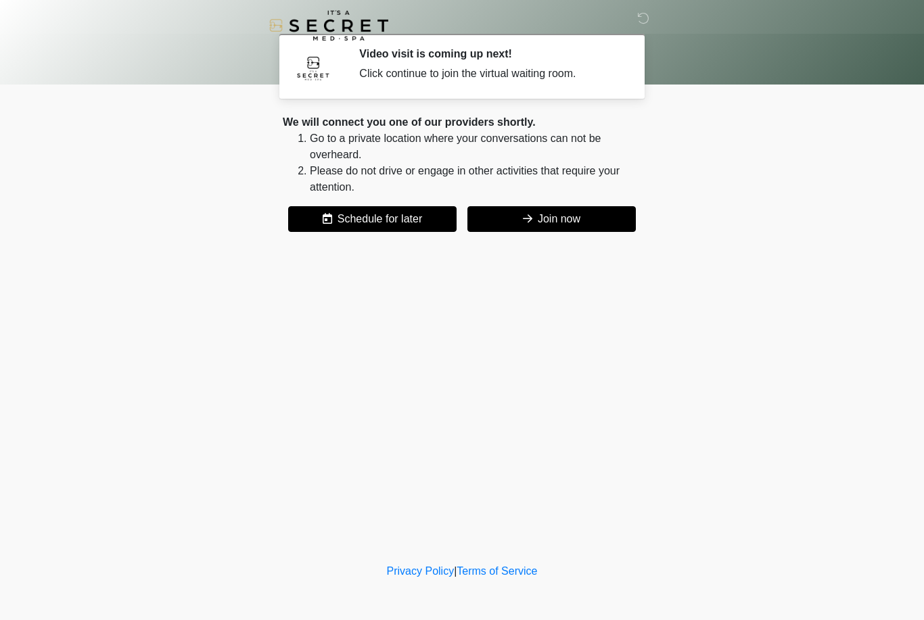
click at [586, 222] on button "Join now" at bounding box center [551, 219] width 168 height 26
